Goal: Task Accomplishment & Management: Use online tool/utility

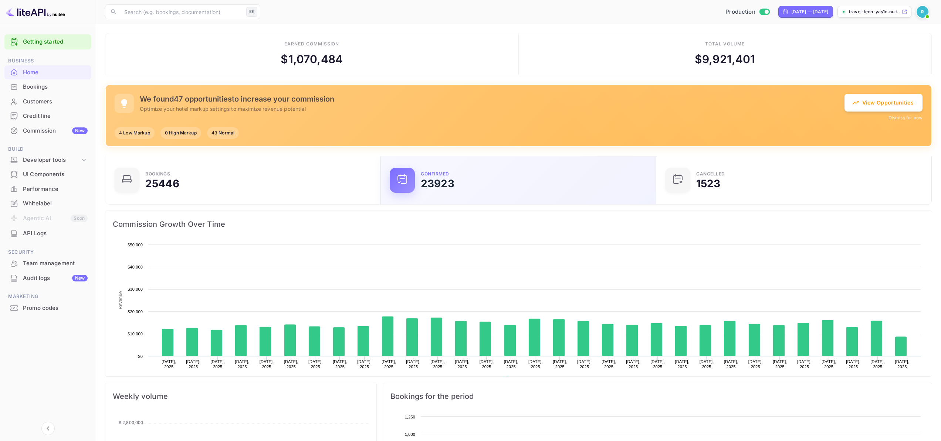
scroll to position [115, 265]
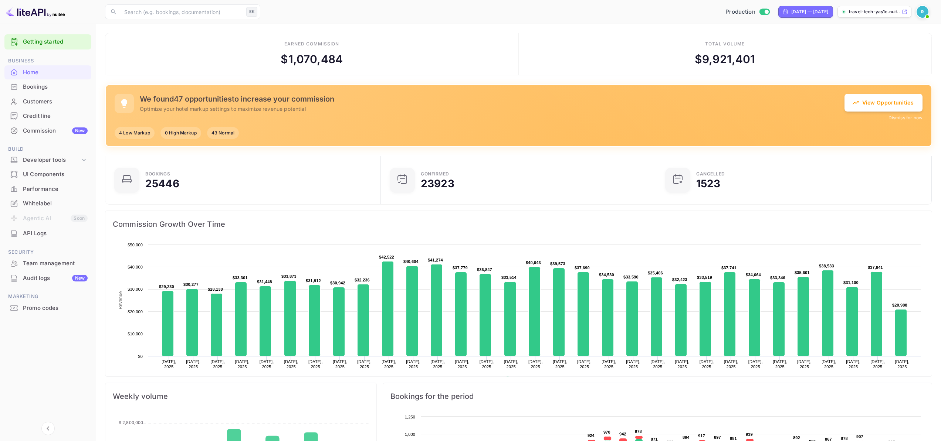
click at [43, 134] on div "Commission New" at bounding box center [55, 131] width 65 height 9
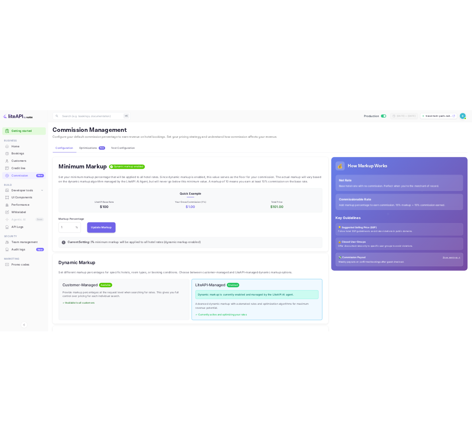
scroll to position [126, 520]
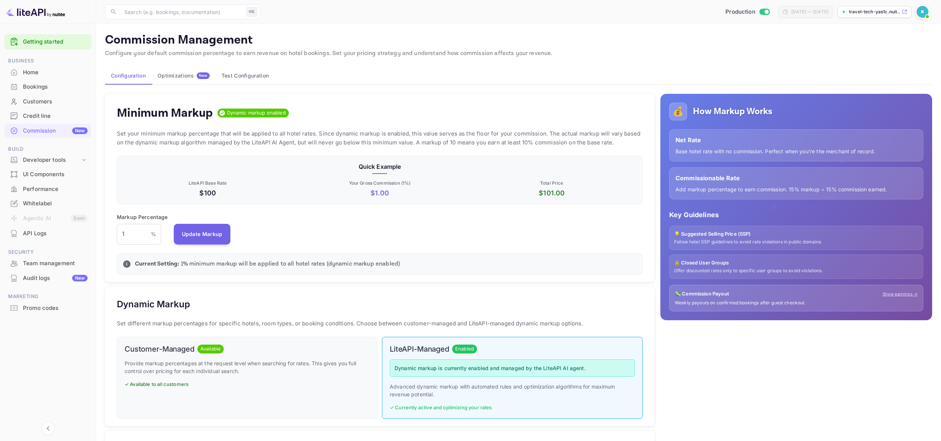
click at [200, 77] on span "New" at bounding box center [203, 75] width 13 height 5
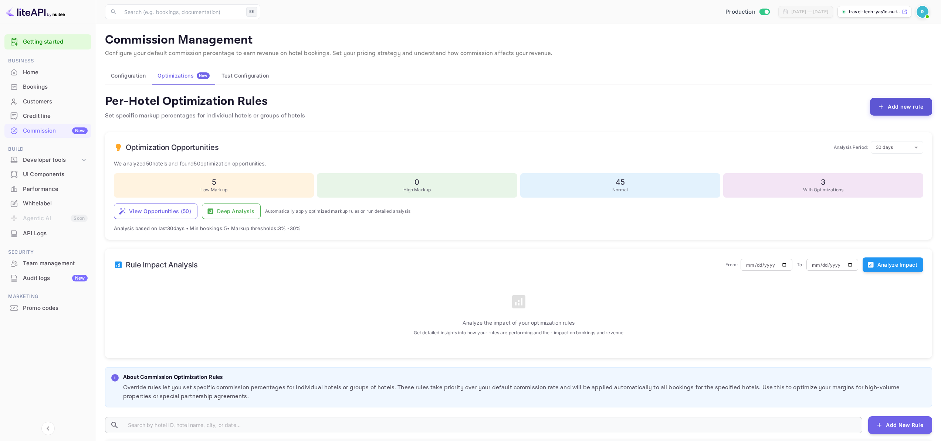
click at [904, 109] on button "Add new rule" at bounding box center [901, 107] width 62 height 18
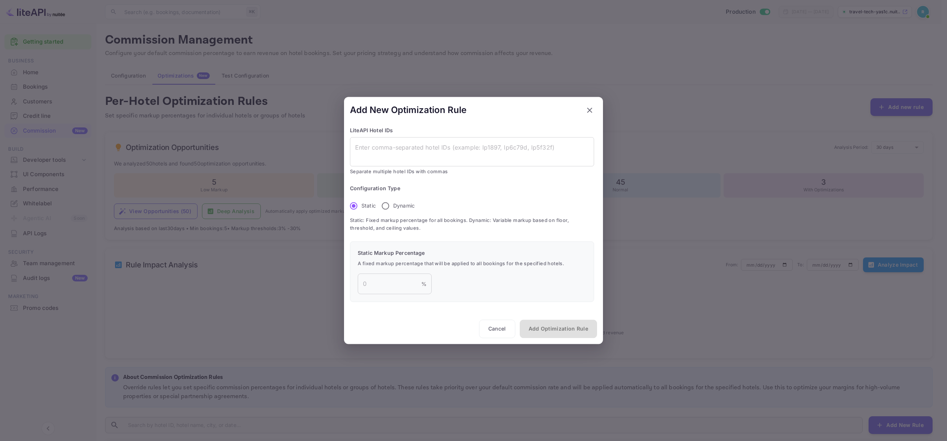
click at [379, 197] on fieldset "Configuration Type Static Dynamic" at bounding box center [385, 199] width 71 height 29
click at [385, 205] on input "Dynamic" at bounding box center [386, 206] width 16 height 16
radio input "true"
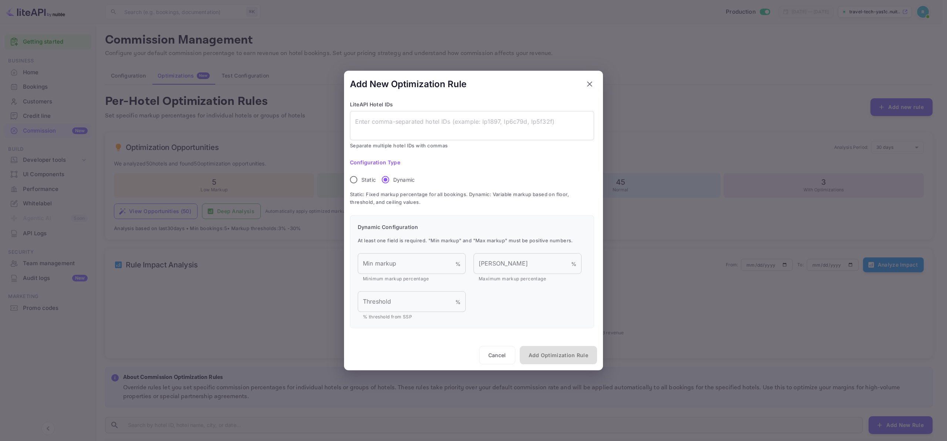
click at [512, 275] on p "Maximum markup percentage" at bounding box center [527, 278] width 98 height 7
click at [506, 269] on input "[PERSON_NAME]" at bounding box center [522, 264] width 98 height 21
type input "100"
click at [408, 126] on textarea at bounding box center [472, 125] width 234 height 17
paste textarea "787823"
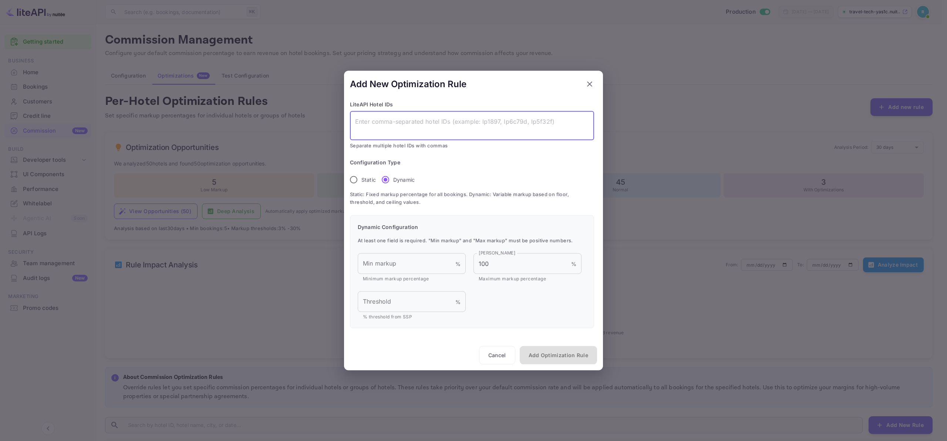
type textarea "787823"
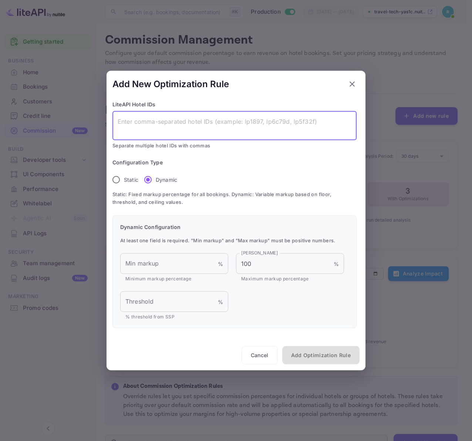
click at [219, 129] on textarea at bounding box center [235, 125] width 234 height 17
paste textarea "787823"
type textarea "787823"
click at [257, 146] on span "Separate multiple hotel IDs with commas" at bounding box center [234, 146] width 244 height 8
click at [255, 121] on textarea at bounding box center [235, 125] width 234 height 17
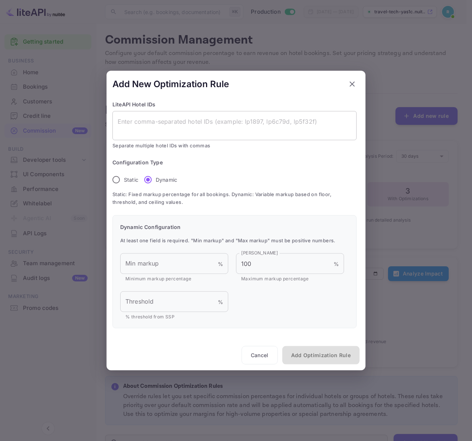
paste textarea "lp655b2bc8,lp655b2bcb,lp655b2bcc,lp655b2bce,lp655b2bcf,lp655b2bd1,lp655b2bd2,lp…"
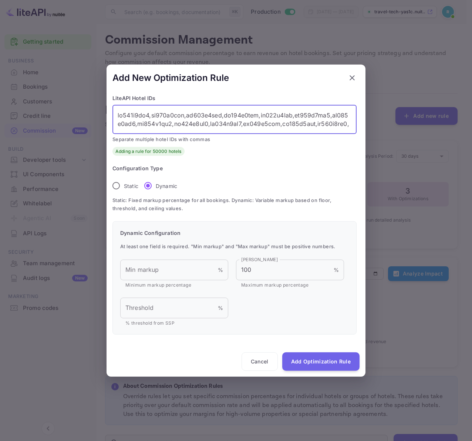
scroll to position [65915, 0]
click at [228, 122] on textarea at bounding box center [235, 119] width 234 height 17
type textarea "lp655b2bc8,lp655b2bcb,lp655b2bcc,lp655b2bce,lp655b2bcf,lp655b2bd1,lp655b2bd2,lp…"
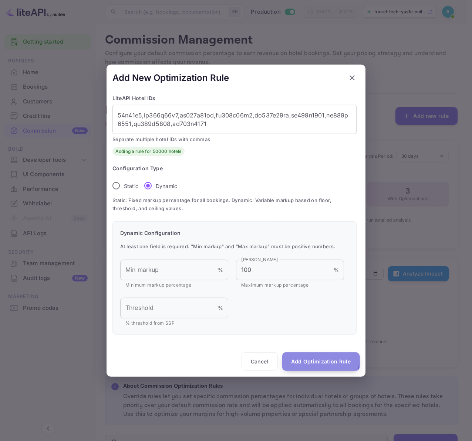
click at [313, 360] on button "Add Optimization Rule" at bounding box center [320, 361] width 77 height 18
click at [234, 127] on textarea at bounding box center [235, 119] width 234 height 17
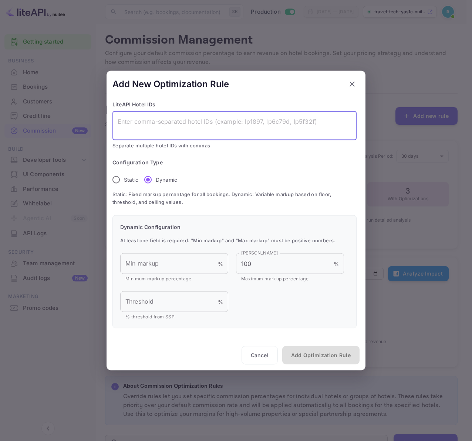
scroll to position [0, 0]
paste textarea "lp655b2bc8,lp655b2bcb,lp655b2bcc,lp655b2bce,lp655b2bcf,lp655b2bd1,lp655b2bd2,lp…"
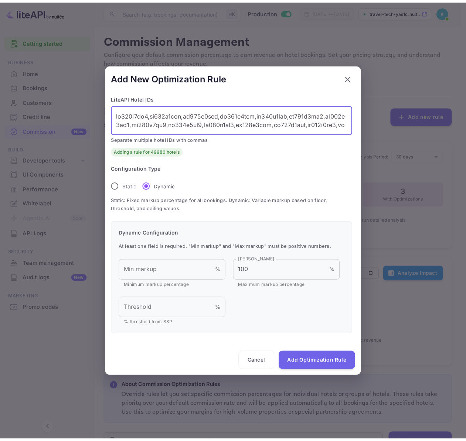
scroll to position [65898, 0]
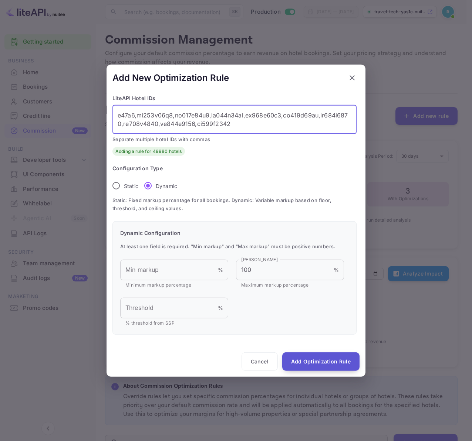
type textarea "lp655b2bc8,lp655b2bcb,lp655b2bcc,lp655b2bce,lp655b2bcf,lp655b2bd1,lp655b2bd2,lp…"
click at [328, 360] on button "Add Optimization Rule" at bounding box center [320, 361] width 77 height 18
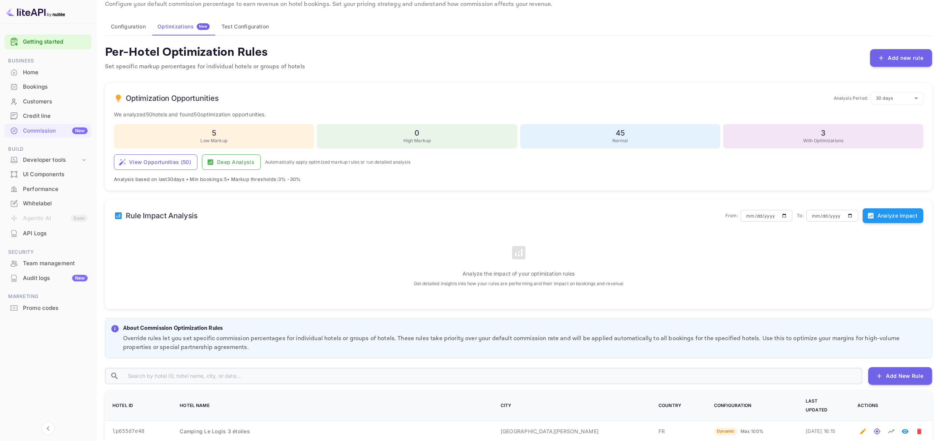
scroll to position [0, 0]
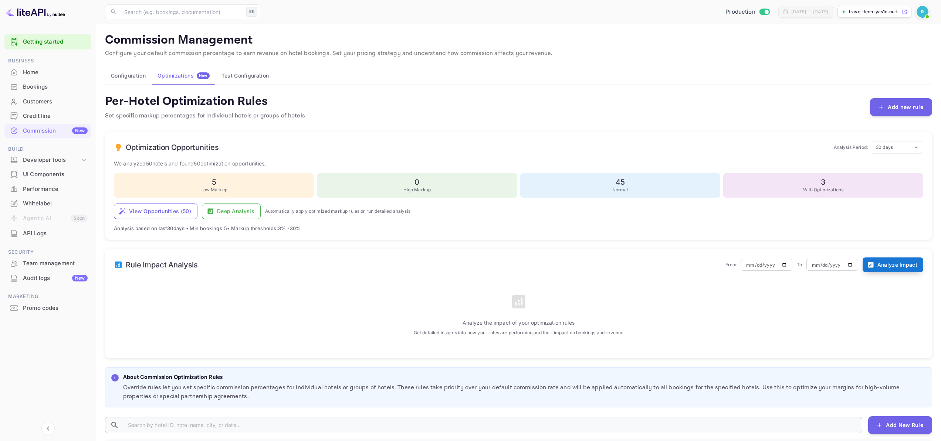
click at [887, 266] on button "Analyze Impact" at bounding box center [893, 265] width 61 height 15
